Goal: Information Seeking & Learning: Learn about a topic

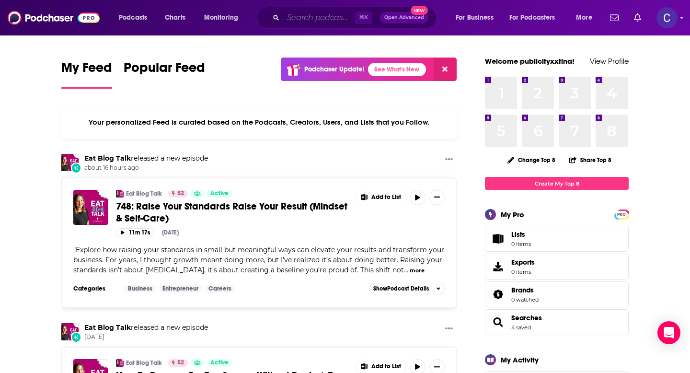
click at [306, 16] on input "Search podcasts, credits, & more..." at bounding box center [318, 17] width 71 height 15
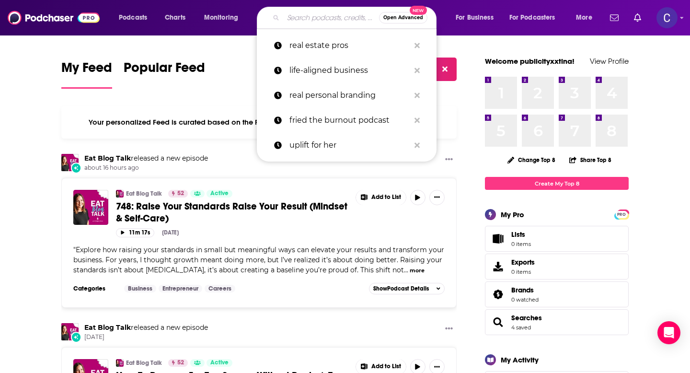
paste input "Translating [MEDICAL_DATA]"
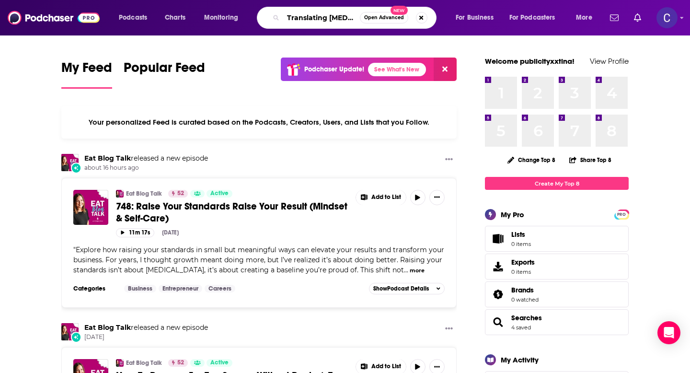
type input "Translating [MEDICAL_DATA]"
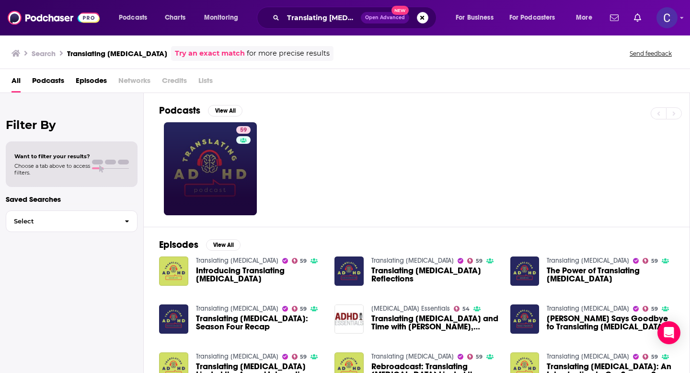
click at [224, 171] on link "59" at bounding box center [210, 168] width 93 height 93
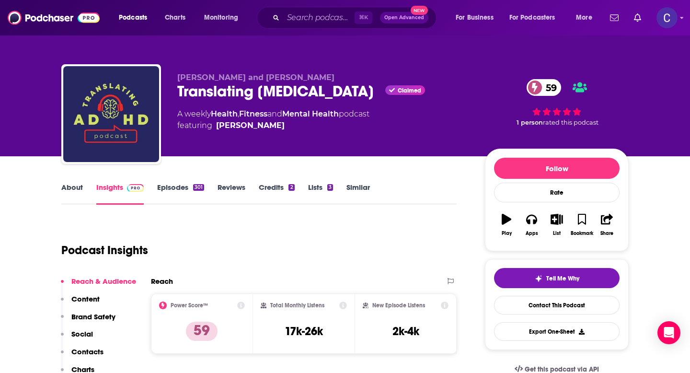
click at [363, 188] on link "Similar" at bounding box center [357, 193] width 23 height 22
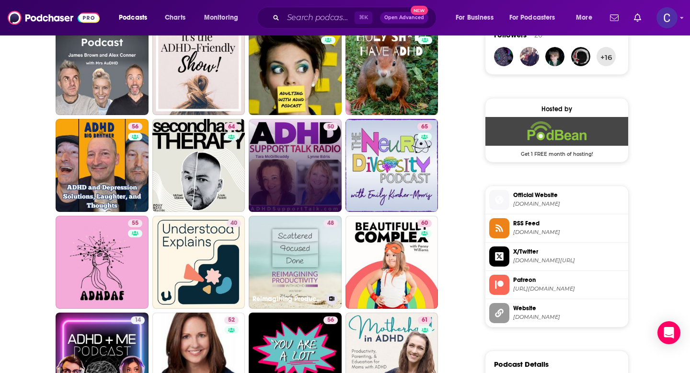
scroll to position [715, 0]
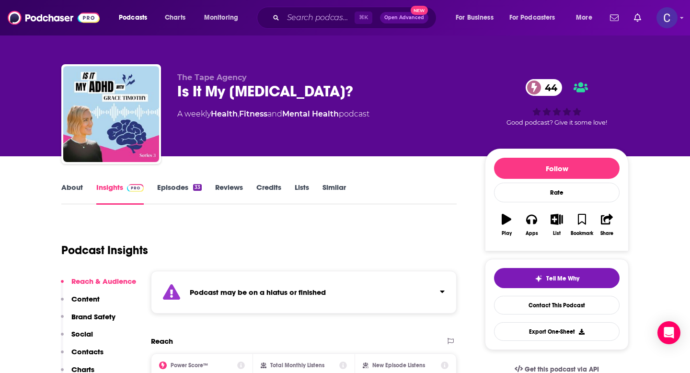
click at [162, 193] on link "Episodes 33" at bounding box center [179, 193] width 45 height 22
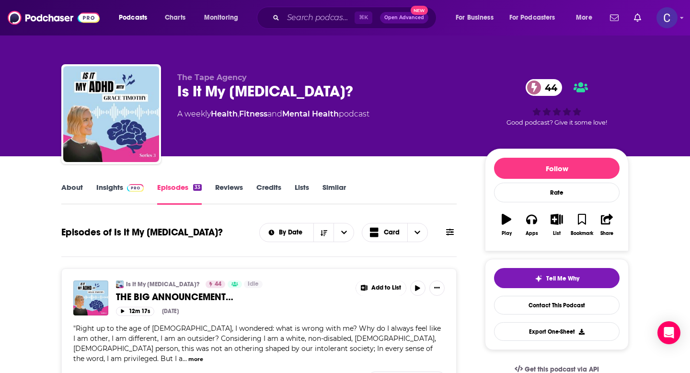
click at [80, 193] on link "About" at bounding box center [72, 193] width 22 height 22
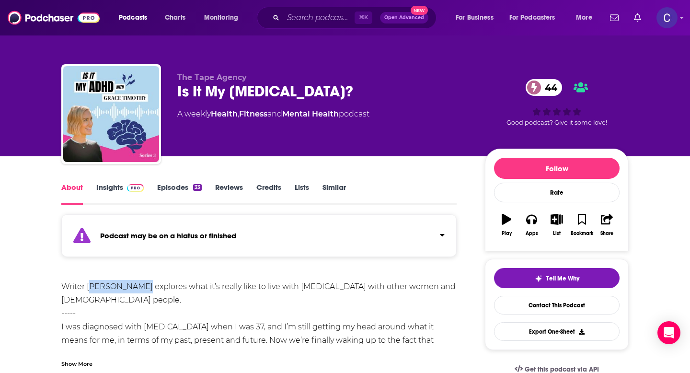
drag, startPoint x: 143, startPoint y: 287, endPoint x: 90, endPoint y: 286, distance: 53.2
copy div "Grace Timothy"
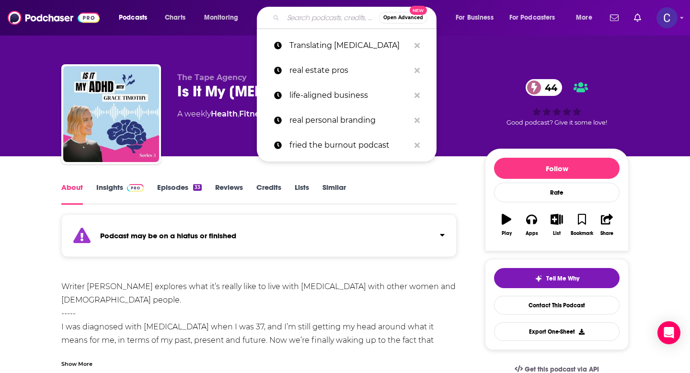
click at [312, 21] on input "Search podcasts, credits, & more..." at bounding box center [331, 17] width 96 height 15
paste input "Grace Timothy"
type input "Grace Timothy"
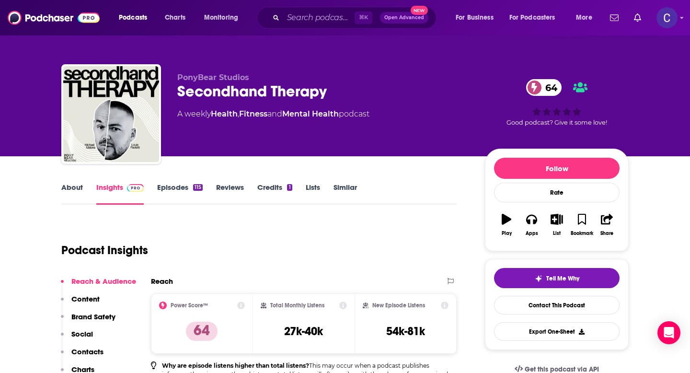
scroll to position [22, 0]
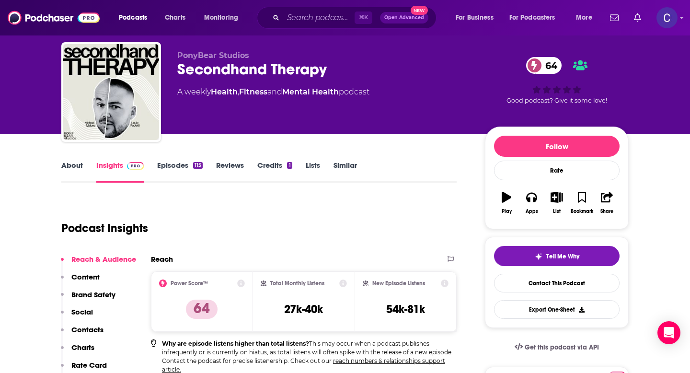
click at [164, 170] on link "Episodes 115" at bounding box center [180, 171] width 46 height 22
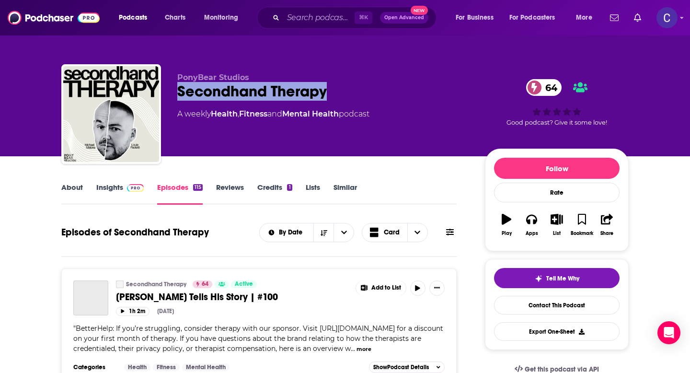
drag, startPoint x: 175, startPoint y: 91, endPoint x: 329, endPoint y: 91, distance: 153.7
click at [329, 91] on div "PonyBear Studios Secondhand Therapy 64 A weekly Health , Fitness and Mental Hea…" at bounding box center [344, 115] width 567 height 103
copy h2 "Secondhand Therapy"
click at [77, 188] on link "About" at bounding box center [72, 193] width 22 height 22
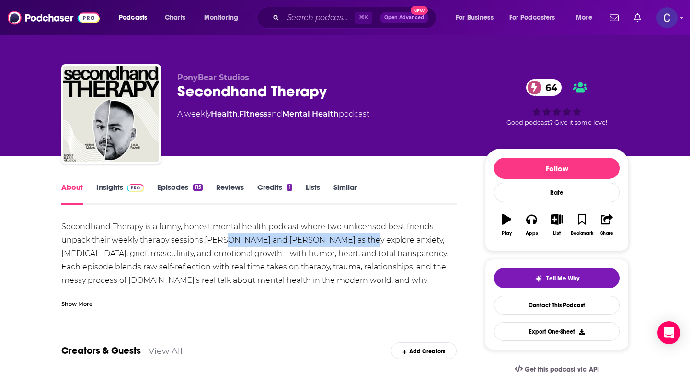
drag, startPoint x: 353, startPoint y: 241, endPoint x: 223, endPoint y: 240, distance: 129.8
click at [223, 240] on div "Secondhand Therapy is a funny, honest mental health podcast where two unlicense…" at bounding box center [258, 260] width 395 height 80
copy div "Louie Paoletti and Michael Malone"
click at [115, 189] on link "Insights" at bounding box center [119, 193] width 47 height 22
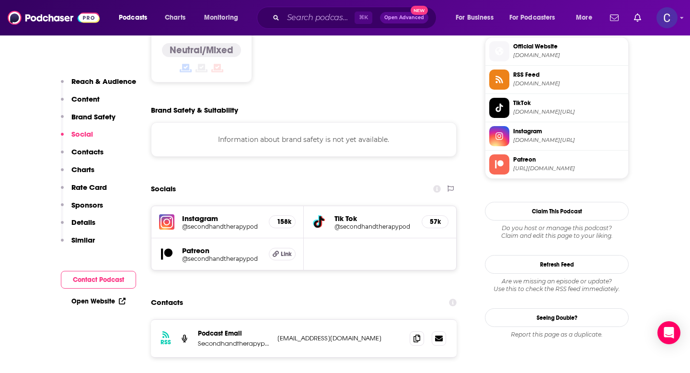
scroll to position [864, 0]
click at [418, 333] on icon at bounding box center [416, 337] width 7 height 8
